Goal: Task Accomplishment & Management: Manage account settings

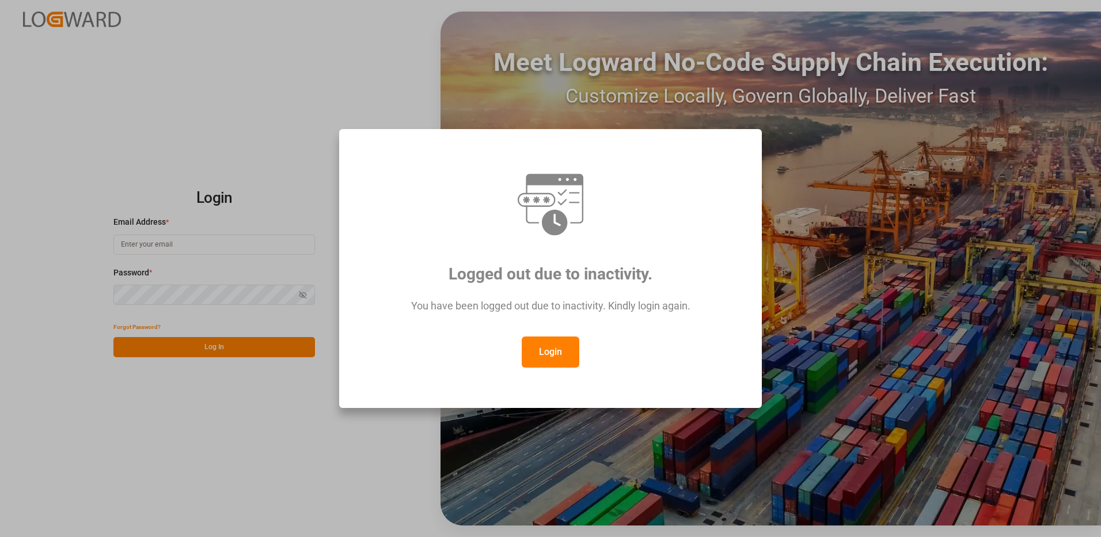
click at [555, 356] on button "Login" at bounding box center [551, 351] width 58 height 31
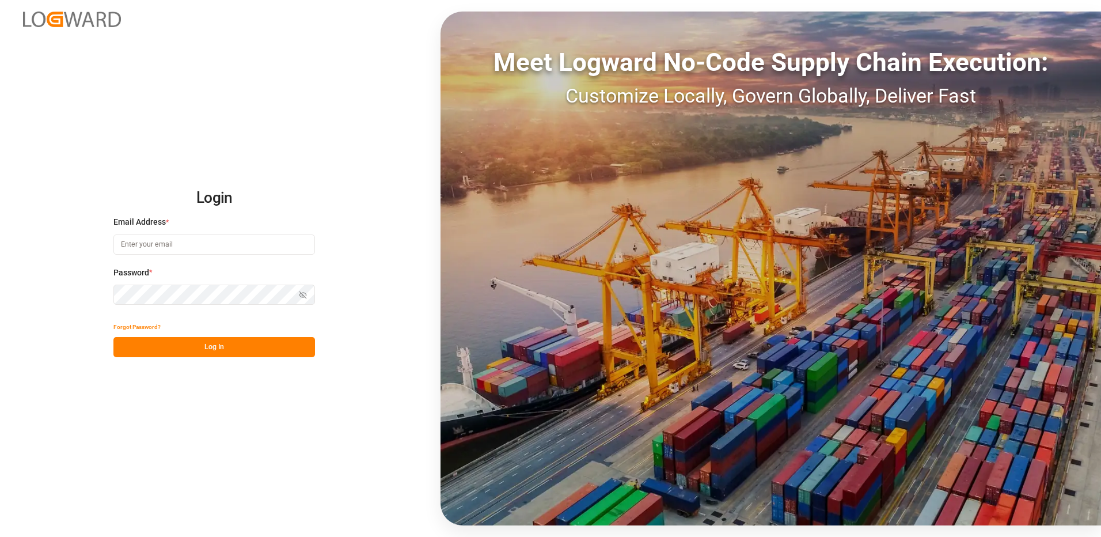
click at [147, 243] on input at bounding box center [213, 244] width 201 height 20
type input "[PERSON_NAME][EMAIL_ADDRESS][DOMAIN_NAME]"
click at [102, 286] on div "Login Email Address * [EMAIL_ADDRESS][DOMAIN_NAME] Password * Show password For…" at bounding box center [550, 268] width 1101 height 537
click at [130, 345] on button "Log In" at bounding box center [213, 347] width 201 height 20
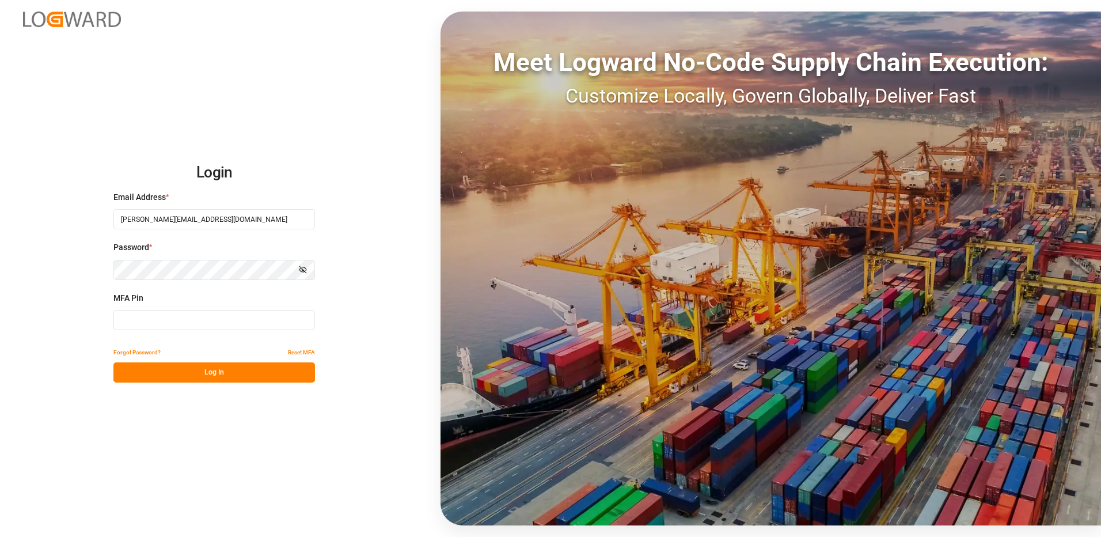
click at [165, 322] on input at bounding box center [213, 320] width 201 height 20
type input "285764"
click at [173, 370] on button "Log In" at bounding box center [213, 372] width 201 height 20
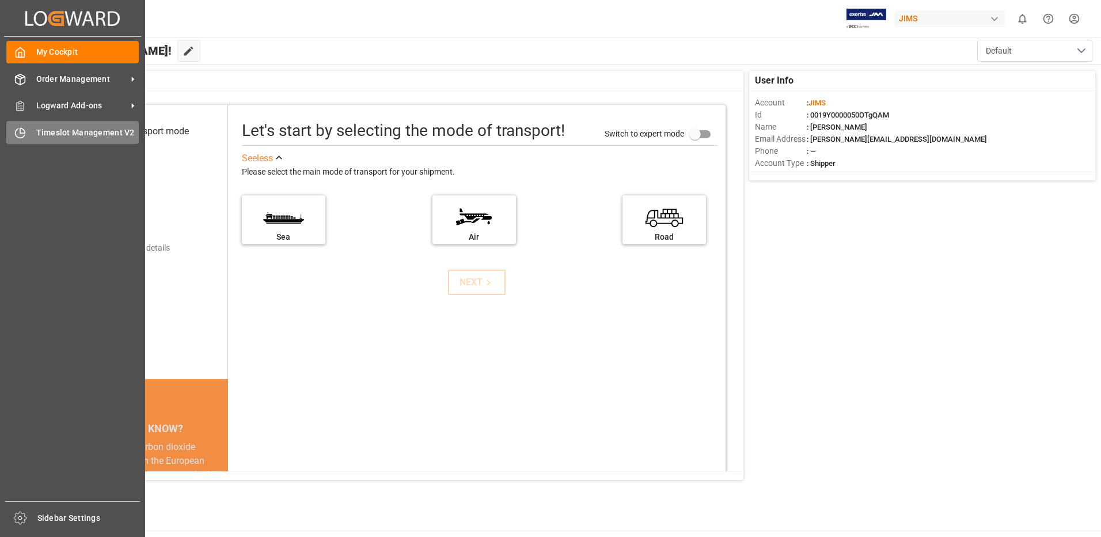
click at [50, 132] on span "Timeslot Management V2" at bounding box center [87, 133] width 103 height 12
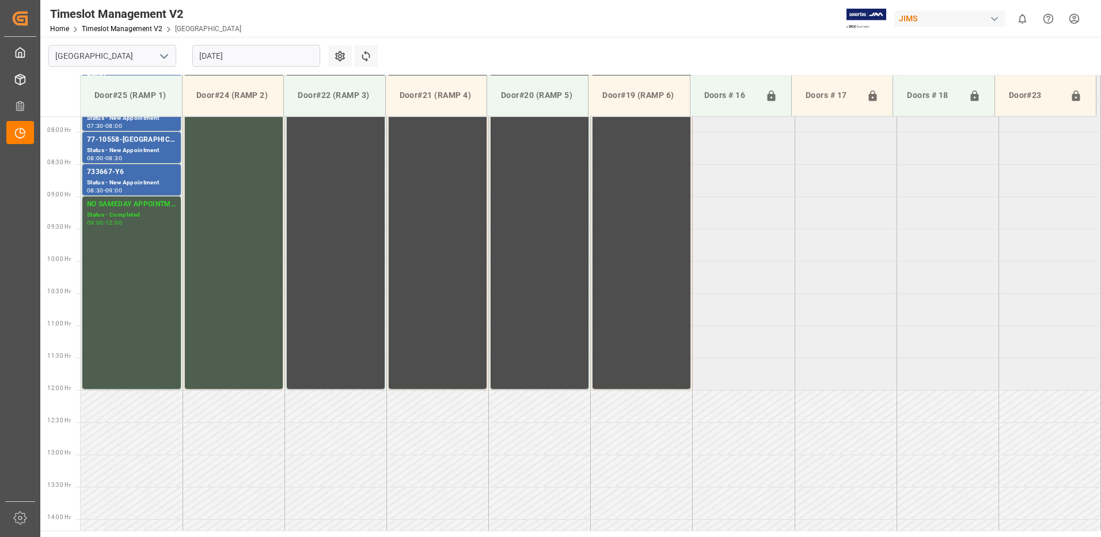
scroll to position [509, 0]
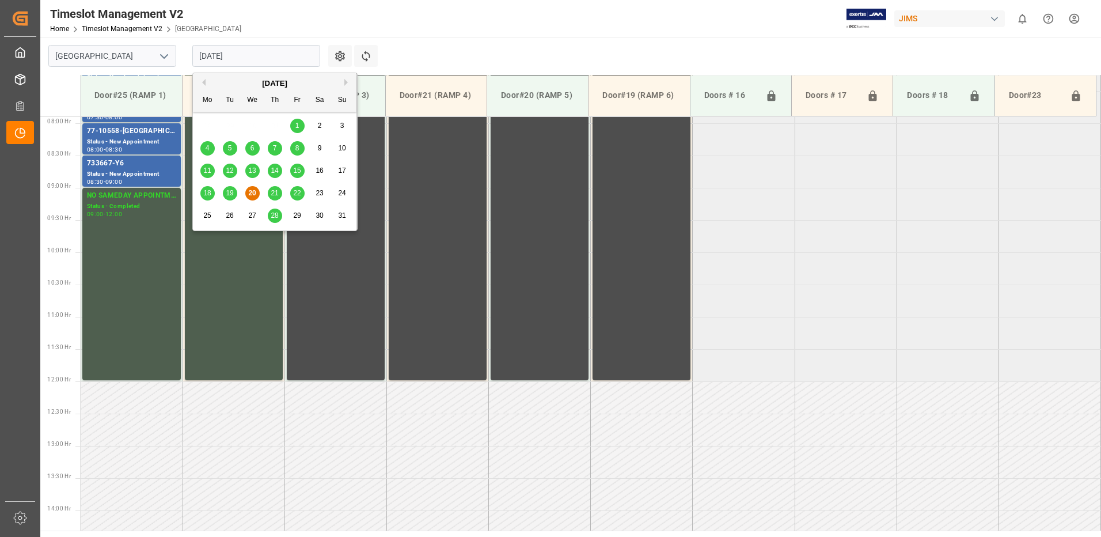
click at [274, 56] on input "[DATE]" at bounding box center [256, 56] width 128 height 22
click at [277, 171] on span "14" at bounding box center [274, 170] width 7 height 8
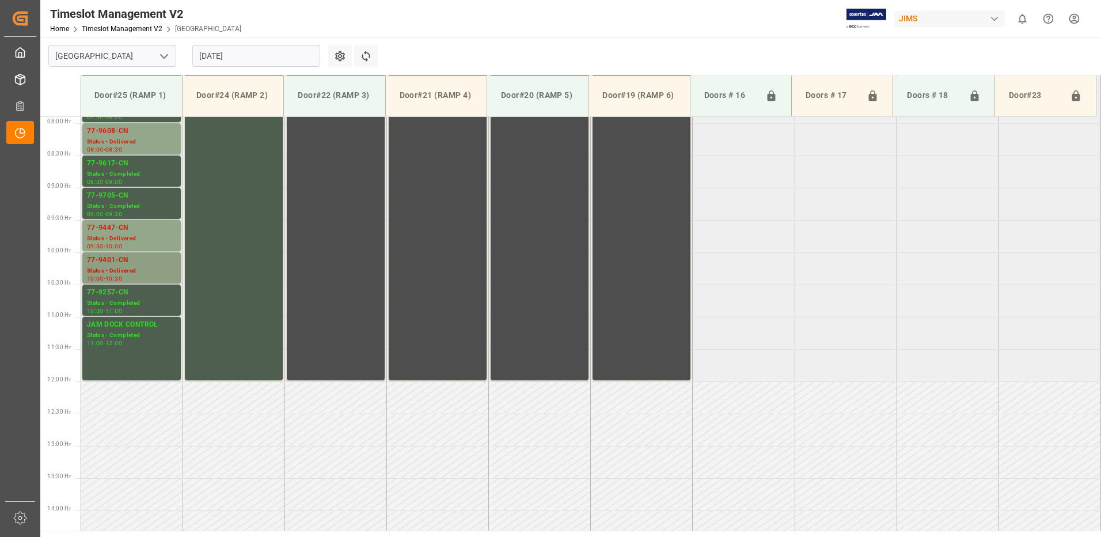
click at [125, 269] on div "Status - Delivered" at bounding box center [131, 271] width 89 height 10
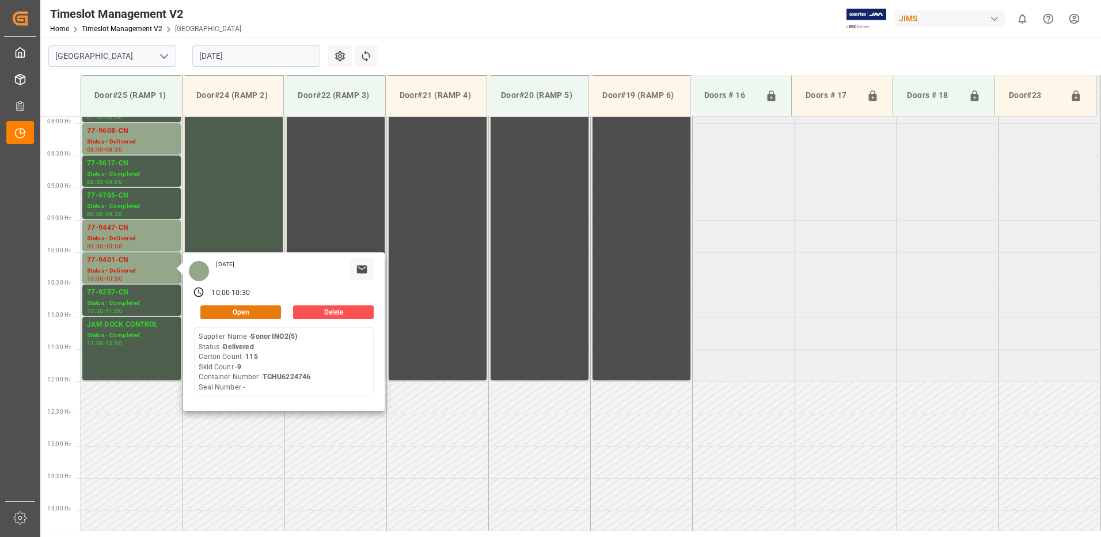
click at [258, 313] on button "Open" at bounding box center [240, 312] width 81 height 14
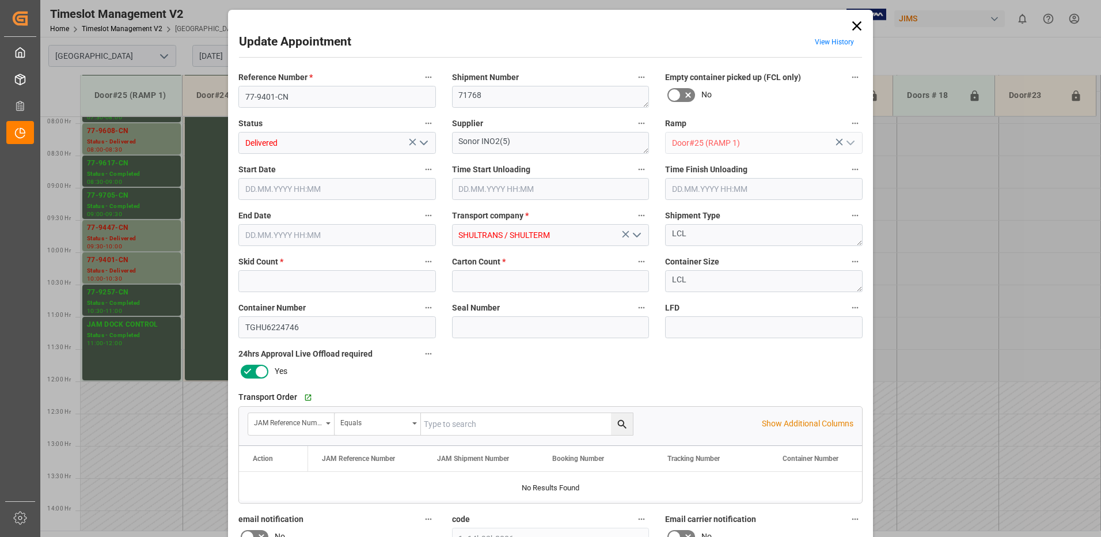
type input "9"
type input "115"
type input "[DATE] 10:00"
type input "[DATE] 09:15"
type input "[DATE] 10:30"
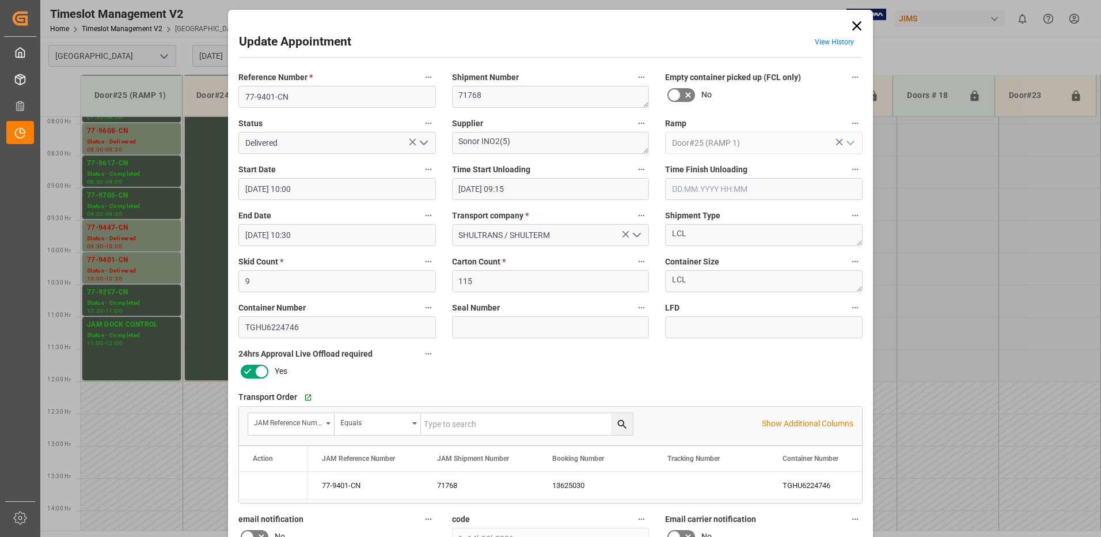
type input "[DATE] 11:55"
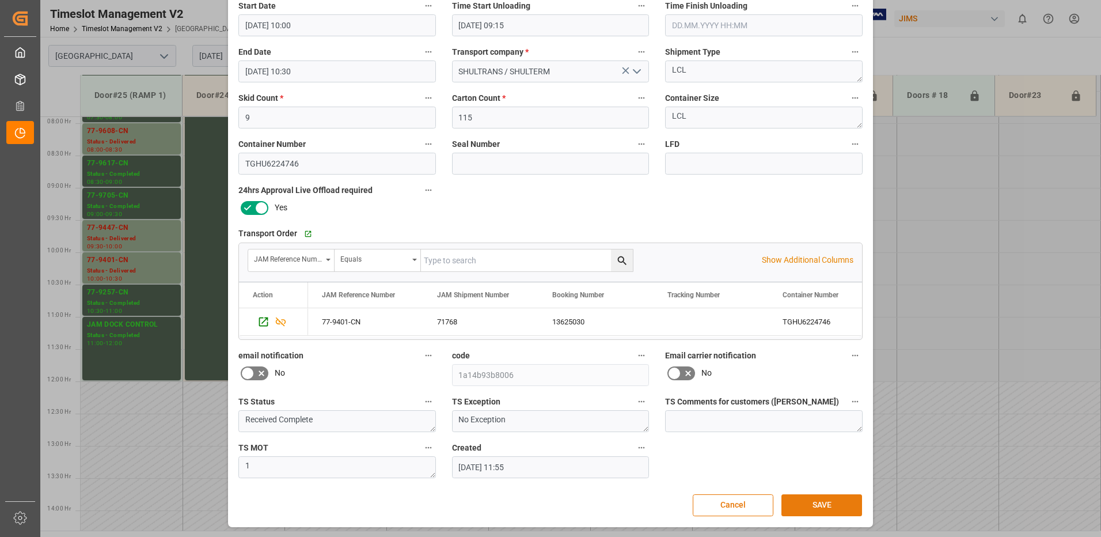
click at [812, 504] on button "SAVE" at bounding box center [821, 505] width 81 height 22
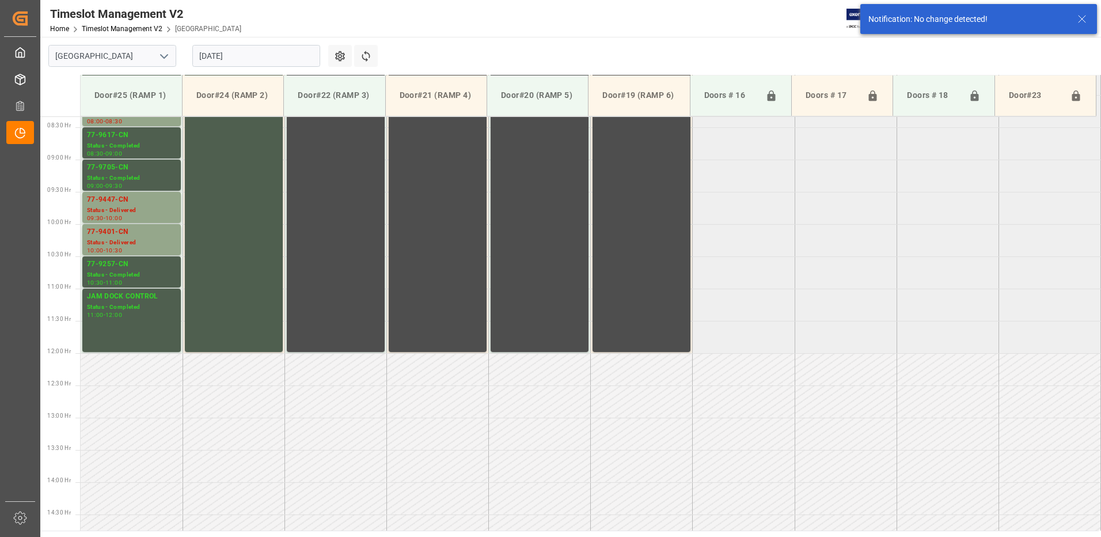
scroll to position [573, 0]
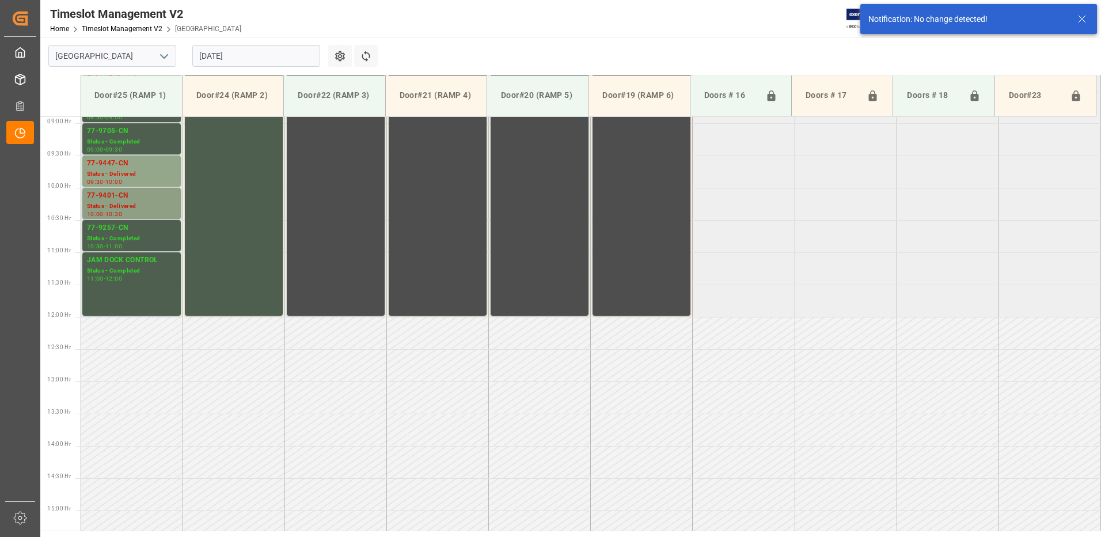
click at [119, 199] on div "77-9401-CN" at bounding box center [131, 196] width 89 height 12
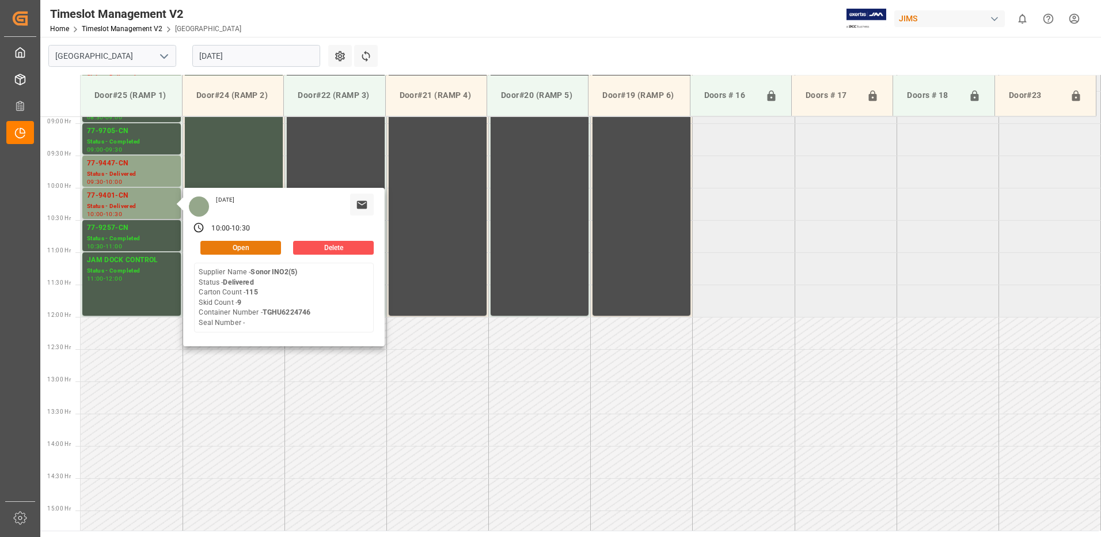
click at [260, 243] on button "Open" at bounding box center [240, 248] width 81 height 14
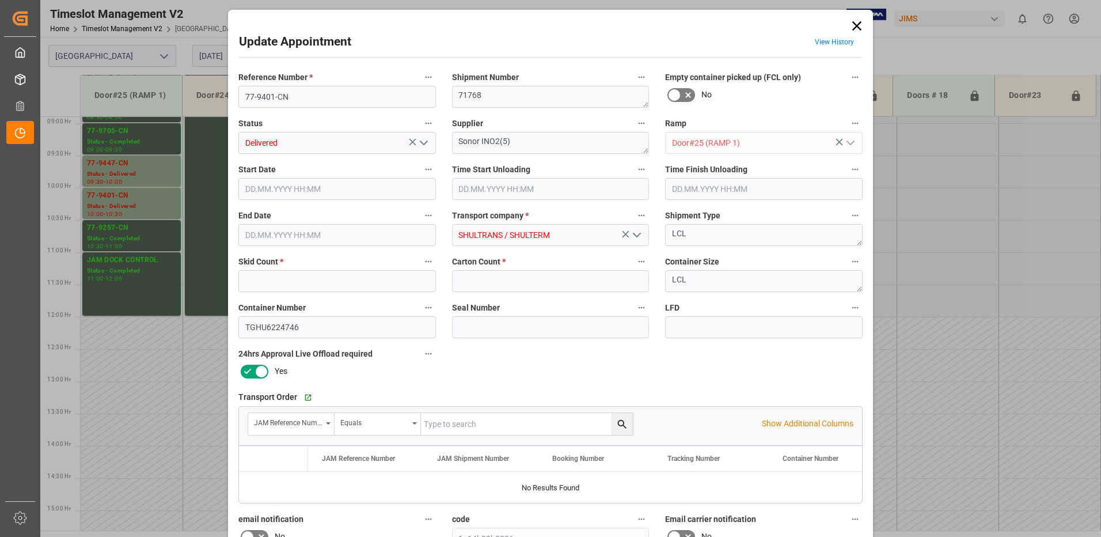
type input "9"
type input "115"
type input "[DATE] 10:00"
type input "[DATE] 09:15"
type input "[DATE] 10:30"
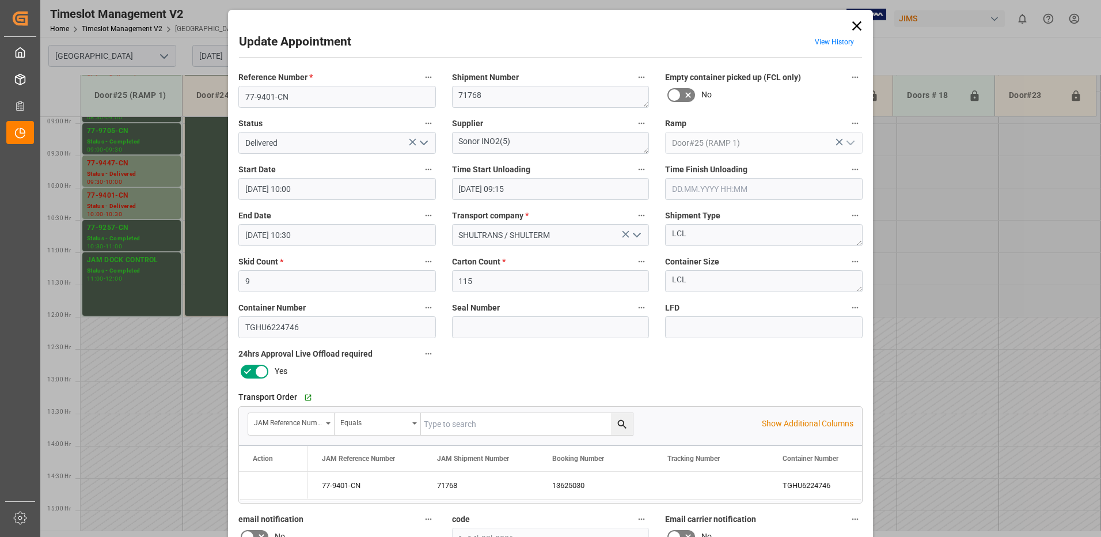
type input "[DATE] 11:55"
click at [420, 142] on polyline "open menu" at bounding box center [423, 142] width 7 height 3
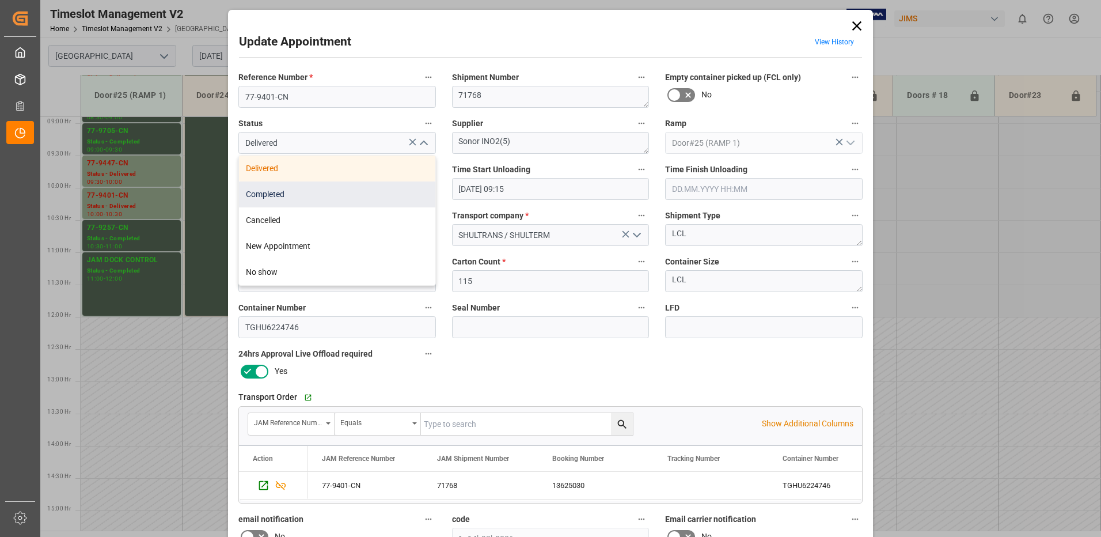
click at [338, 192] on div "Completed" at bounding box center [337, 194] width 196 height 26
type input "Completed"
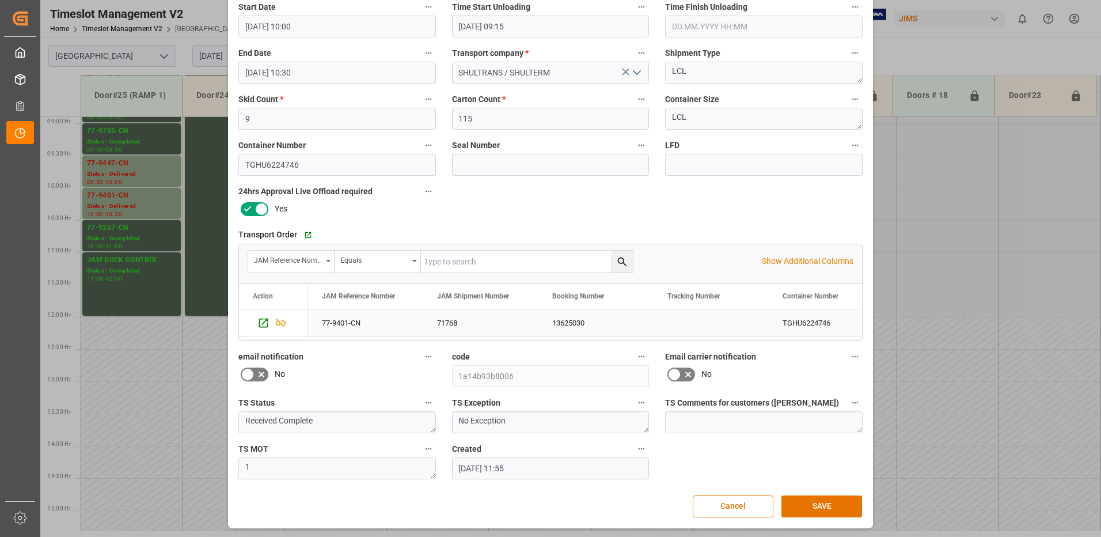
scroll to position [163, 0]
click at [831, 504] on button "SAVE" at bounding box center [821, 505] width 81 height 22
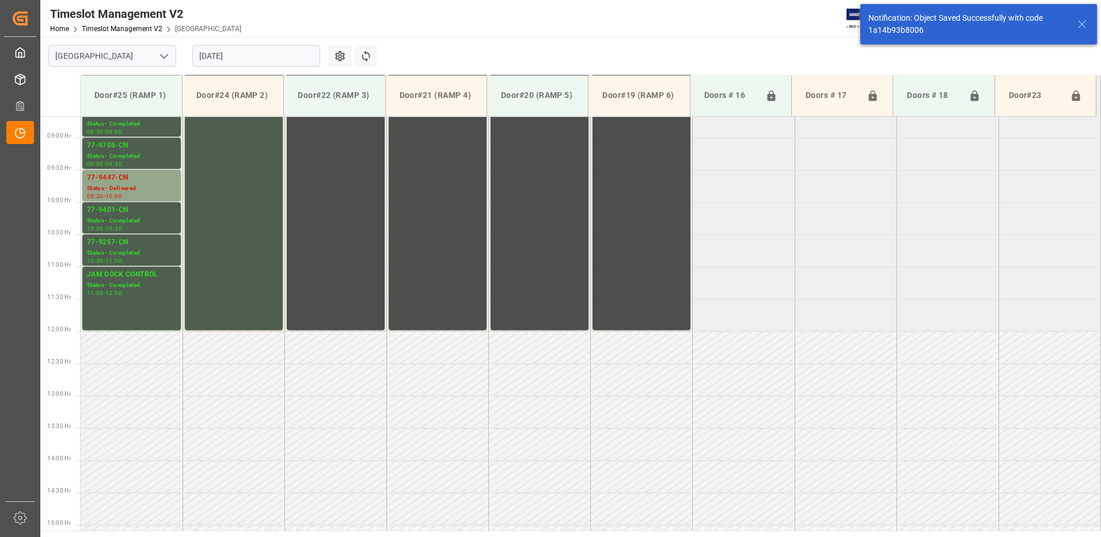
scroll to position [573, 0]
